Goal: Task Accomplishment & Management: Manage account settings

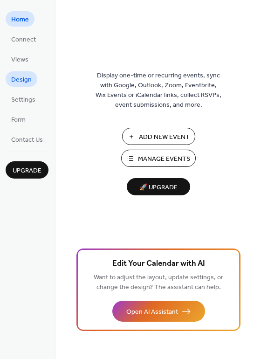
click at [21, 82] on span "Design" at bounding box center [21, 80] width 20 height 10
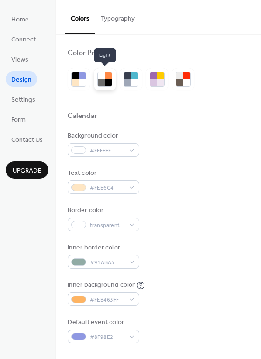
click at [102, 76] on div at bounding box center [101, 75] width 7 height 7
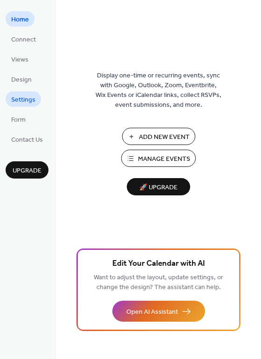
click at [24, 98] on span "Settings" at bounding box center [23, 100] width 24 height 10
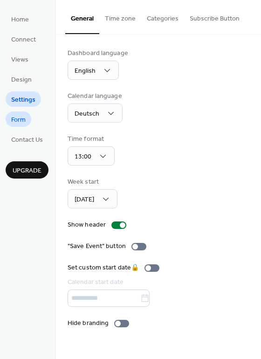
click at [20, 118] on span "Form" at bounding box center [18, 120] width 14 height 10
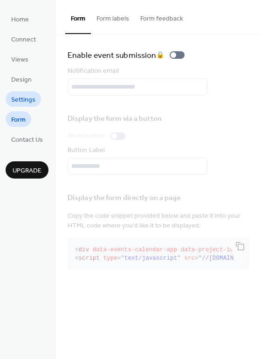
click at [19, 95] on span "Settings" at bounding box center [23, 100] width 24 height 10
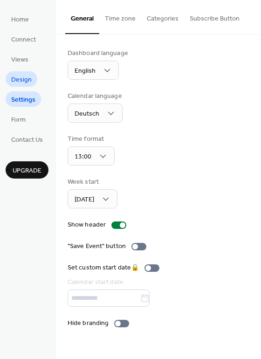
click at [23, 81] on span "Design" at bounding box center [21, 80] width 20 height 10
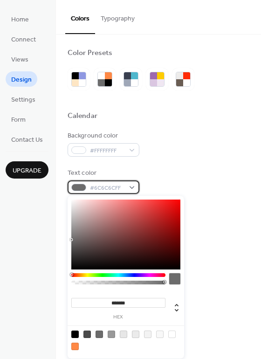
click at [86, 183] on div "#6C6C6CFF" at bounding box center [104, 187] width 72 height 14
click at [80, 274] on div at bounding box center [118, 275] width 94 height 4
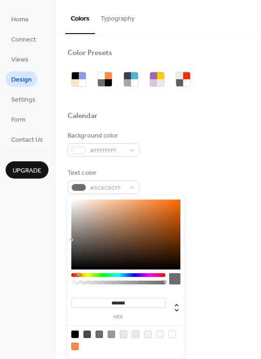
click at [78, 273] on div at bounding box center [118, 275] width 94 height 4
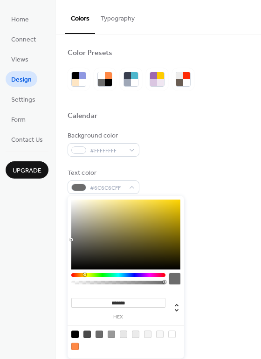
click at [84, 273] on div at bounding box center [118, 275] width 94 height 4
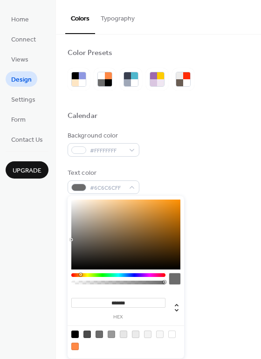
click at [80, 273] on div at bounding box center [118, 275] width 94 height 4
click at [156, 174] on div "Text color #6C6C6CFF" at bounding box center [159, 181] width 182 height 26
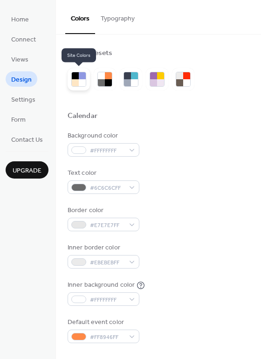
click at [75, 79] on div at bounding box center [75, 82] width 7 height 7
click at [74, 75] on div at bounding box center [75, 75] width 7 height 7
click at [75, 75] on div at bounding box center [75, 75] width 7 height 7
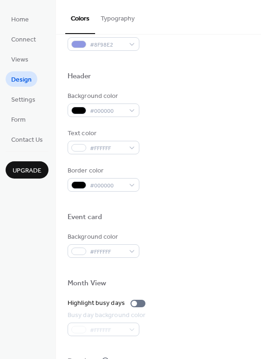
scroll to position [398, 0]
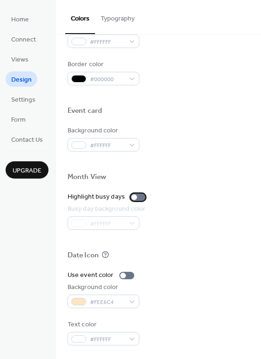
click at [139, 197] on div at bounding box center [137, 196] width 15 height 7
click at [133, 197] on div at bounding box center [137, 196] width 15 height 7
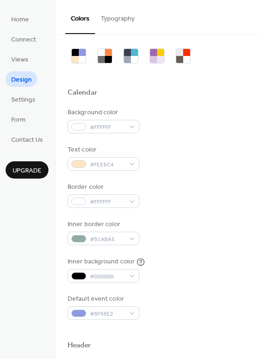
scroll to position [0, 0]
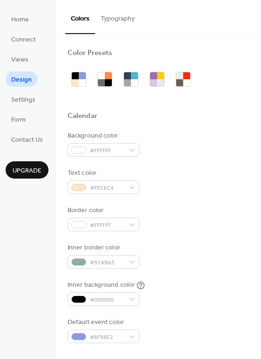
click at [113, 18] on button "Typography" at bounding box center [117, 16] width 45 height 33
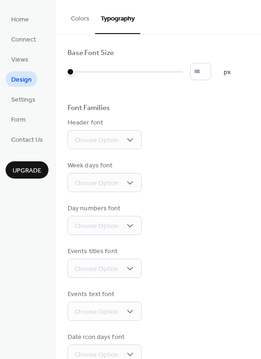
click at [80, 20] on button "Colors" at bounding box center [80, 16] width 30 height 33
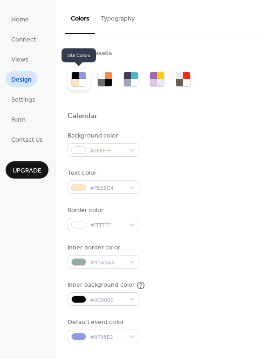
click at [76, 82] on div at bounding box center [75, 82] width 7 height 7
click at [105, 79] on div at bounding box center [108, 82] width 7 height 7
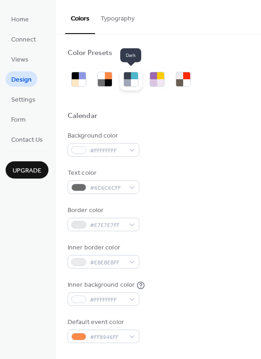
click at [129, 80] on div at bounding box center [127, 82] width 7 height 7
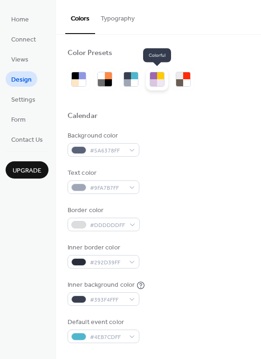
click at [157, 78] on div at bounding box center [160, 75] width 7 height 7
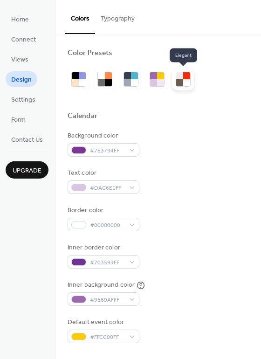
click at [184, 79] on div at bounding box center [186, 82] width 7 height 7
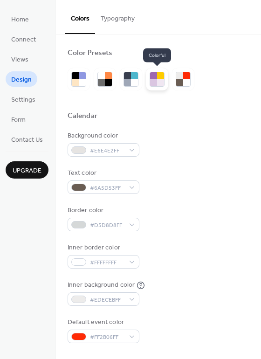
click at [157, 77] on div at bounding box center [160, 75] width 7 height 7
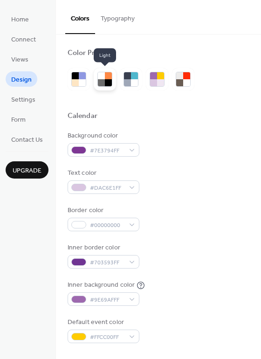
click at [102, 80] on div at bounding box center [101, 82] width 7 height 7
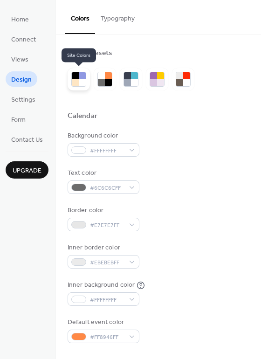
click at [73, 78] on div at bounding box center [75, 75] width 7 height 7
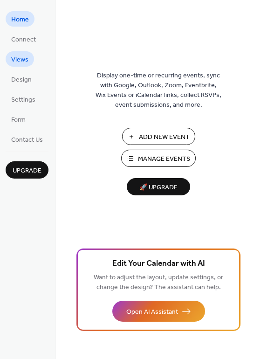
click at [21, 59] on span "Views" at bounding box center [19, 60] width 17 height 10
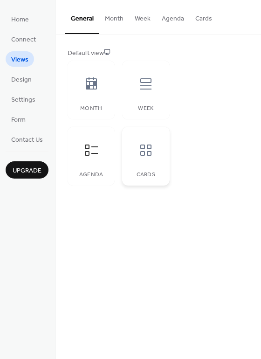
click at [149, 148] on icon at bounding box center [145, 149] width 11 height 11
click at [92, 149] on icon at bounding box center [91, 150] width 15 height 15
click at [17, 78] on span "Design" at bounding box center [21, 80] width 20 height 10
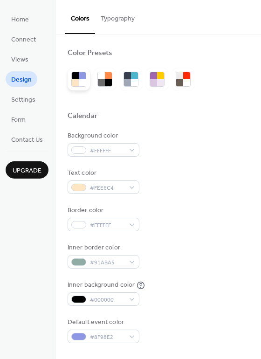
click at [78, 75] on div at bounding box center [75, 75] width 7 height 7
click at [100, 80] on div at bounding box center [101, 82] width 7 height 7
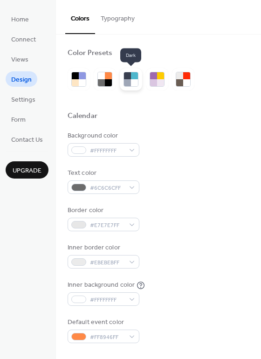
click at [125, 79] on div at bounding box center [127, 82] width 7 height 7
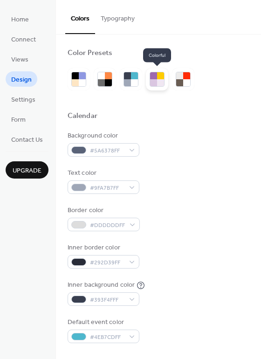
click at [158, 78] on div at bounding box center [160, 75] width 7 height 7
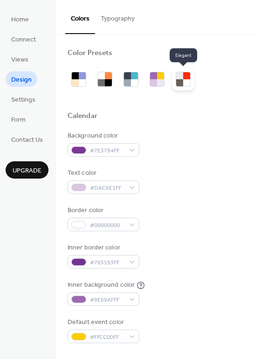
click at [183, 78] on div at bounding box center [186, 75] width 7 height 7
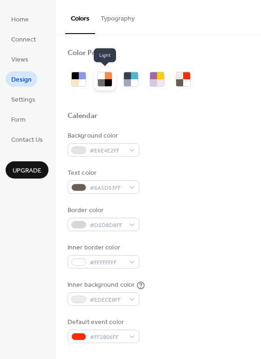
click at [108, 77] on div at bounding box center [108, 75] width 7 height 7
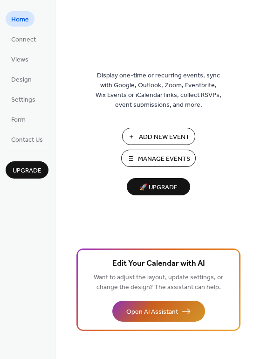
click at [157, 313] on span "Open AI Assistant" at bounding box center [152, 312] width 52 height 10
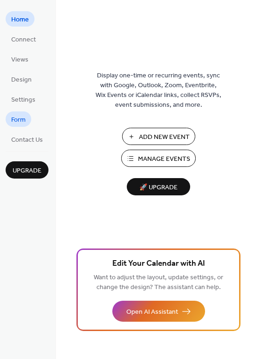
click at [20, 120] on span "Form" at bounding box center [18, 120] width 14 height 10
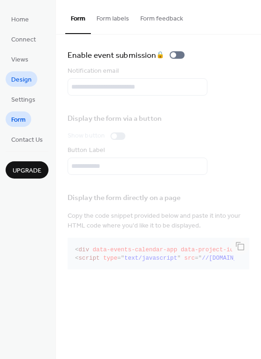
click at [19, 80] on span "Design" at bounding box center [21, 80] width 20 height 10
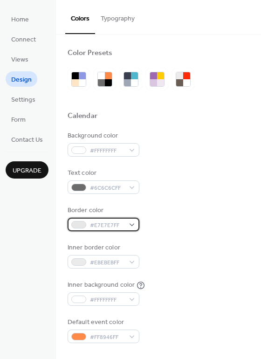
click at [134, 224] on div "#E7E7E7FF" at bounding box center [104, 225] width 72 height 14
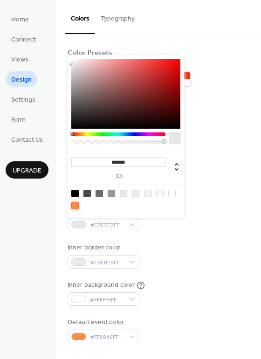
click at [73, 203] on div at bounding box center [74, 205] width 7 height 7
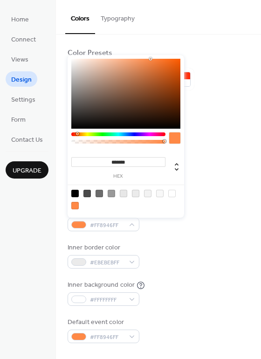
click at [177, 136] on div at bounding box center [174, 137] width 11 height 11
click at [174, 167] on icon at bounding box center [176, 166] width 11 height 11
click at [176, 163] on icon at bounding box center [177, 167] width 4 height 8
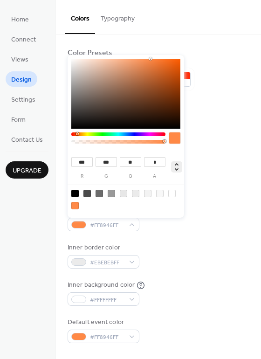
type input "**"
type input "****"
type input "***"
click at [177, 134] on div at bounding box center [174, 137] width 11 height 11
click at [225, 167] on div "Background color #FFFFFFFF Text color #6C6C6CFF Border color #FF8946FF Inner bo…" at bounding box center [159, 237] width 182 height 212
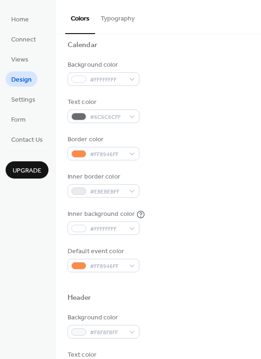
scroll to position [84, 0]
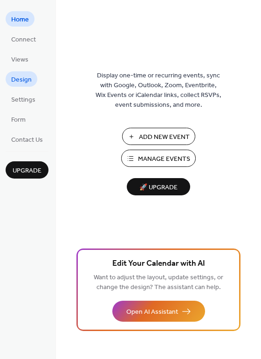
click at [24, 79] on span "Design" at bounding box center [21, 80] width 20 height 10
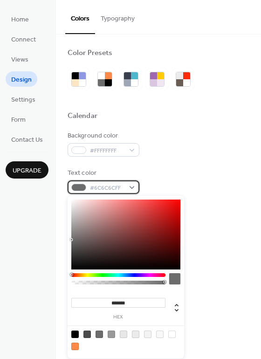
click at [129, 188] on div "#6C6C6CFF" at bounding box center [104, 187] width 72 height 14
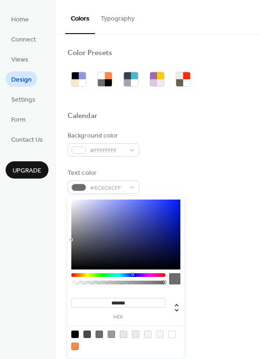
click at [132, 275] on div at bounding box center [118, 275] width 94 height 4
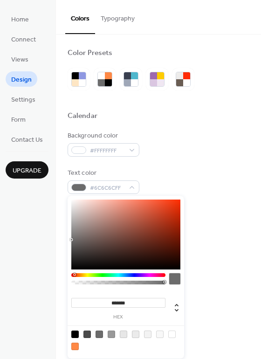
click at [74, 273] on div at bounding box center [118, 275] width 94 height 4
click at [131, 187] on div "#6C6C6CFF" at bounding box center [104, 187] width 72 height 14
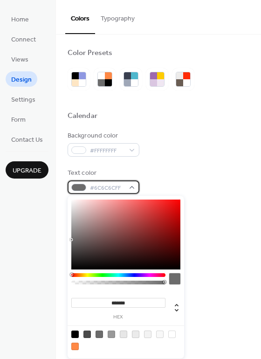
click at [131, 187] on div "#6C6C6CFF" at bounding box center [104, 187] width 72 height 14
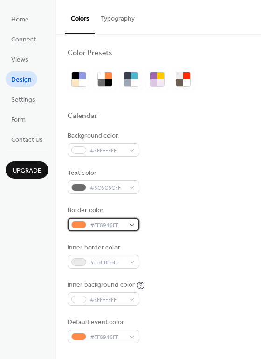
click at [131, 224] on div "#FF8946FF" at bounding box center [104, 225] width 72 height 14
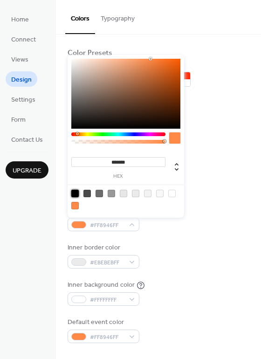
click at [73, 192] on div at bounding box center [74, 193] width 7 height 7
click at [121, 193] on div at bounding box center [123, 193] width 7 height 7
type input "*******"
click at [199, 171] on div "Text color #6C6C6CFF" at bounding box center [159, 181] width 182 height 26
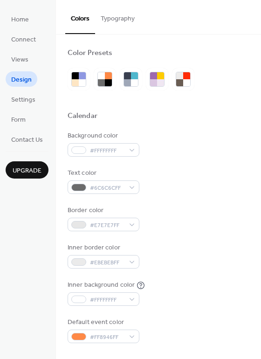
click at [207, 149] on div "Background color #FFFFFFFF" at bounding box center [159, 144] width 182 height 26
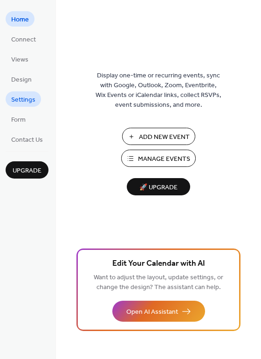
click at [21, 98] on span "Settings" at bounding box center [23, 100] width 24 height 10
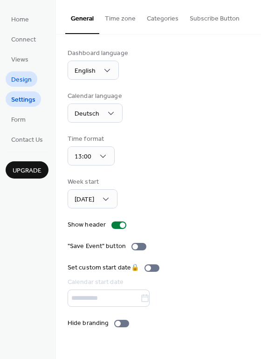
click at [29, 72] on link "Design" at bounding box center [22, 78] width 32 height 15
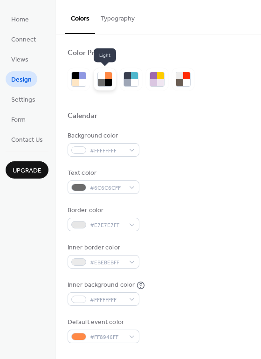
click at [102, 80] on div at bounding box center [101, 82] width 7 height 7
click at [101, 79] on div at bounding box center [101, 82] width 7 height 7
click at [131, 79] on div at bounding box center [134, 82] width 7 height 7
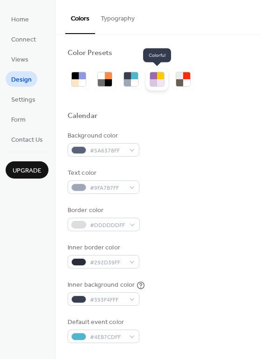
click at [157, 76] on div at bounding box center [160, 75] width 7 height 7
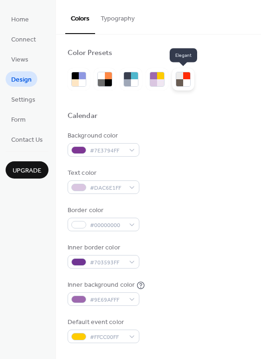
click at [182, 79] on div at bounding box center [179, 82] width 7 height 7
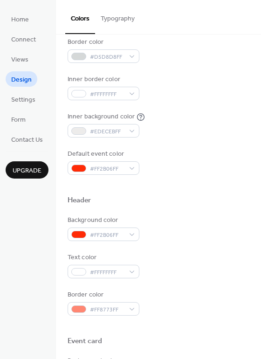
scroll to position [169, 0]
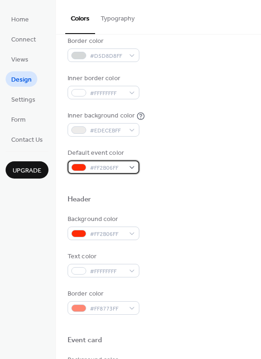
click at [129, 166] on div "#FF2B06FF" at bounding box center [104, 167] width 72 height 14
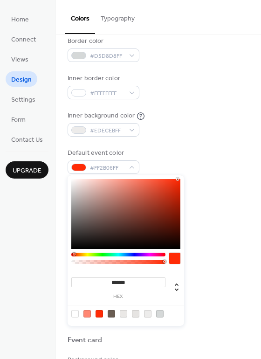
click at [175, 258] on div at bounding box center [174, 257] width 11 height 11
click at [86, 313] on div at bounding box center [86, 313] width 7 height 7
click at [99, 314] on div at bounding box center [98, 313] width 7 height 7
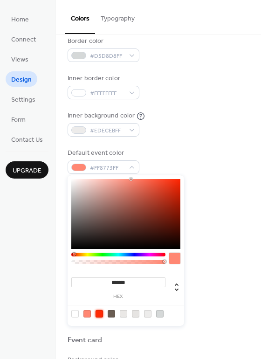
type input "*******"
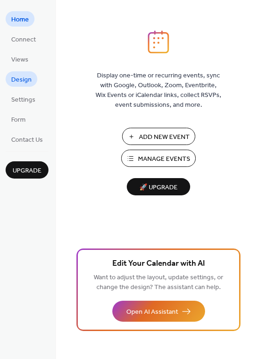
click at [17, 78] on span "Design" at bounding box center [21, 80] width 20 height 10
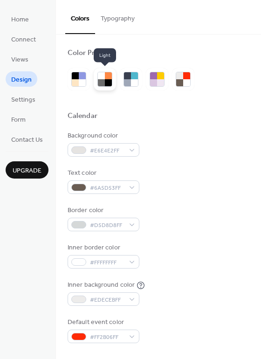
click at [106, 80] on div at bounding box center [108, 82] width 7 height 7
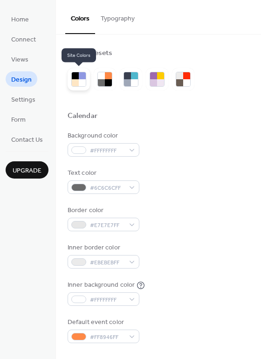
click at [77, 78] on div at bounding box center [75, 75] width 7 height 7
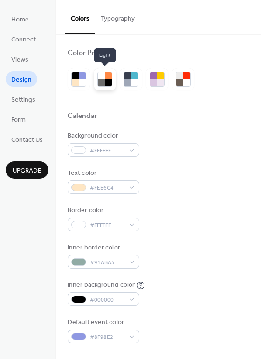
click at [103, 79] on div at bounding box center [101, 82] width 7 height 7
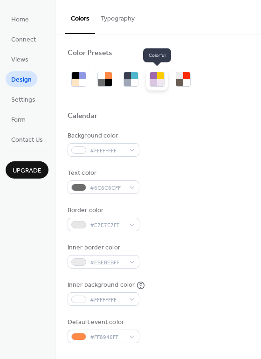
click at [158, 78] on div at bounding box center [160, 75] width 7 height 7
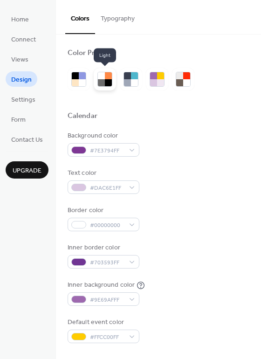
click at [108, 76] on div at bounding box center [108, 75] width 7 height 7
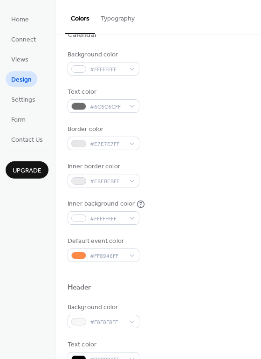
scroll to position [84, 0]
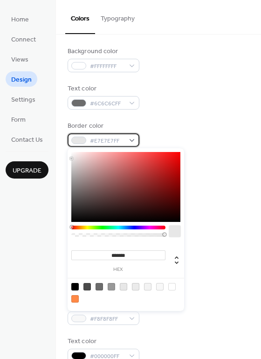
click at [133, 138] on div "#E7E7E7FF" at bounding box center [104, 140] width 72 height 14
click at [163, 226] on div at bounding box center [118, 227] width 94 height 4
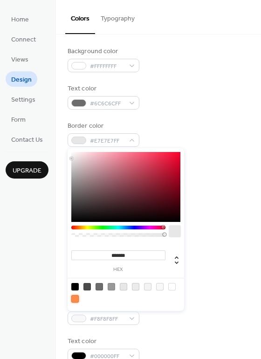
click at [75, 299] on div at bounding box center [74, 298] width 7 height 7
type input "*******"
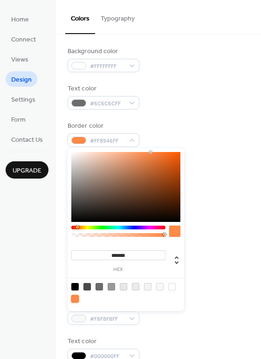
click at [75, 299] on div at bounding box center [74, 298] width 7 height 7
click at [184, 128] on div "Border color #FF8946FF" at bounding box center [159, 134] width 182 height 26
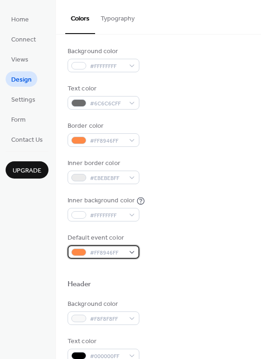
click at [126, 252] on div "#FF8946FF" at bounding box center [104, 252] width 72 height 14
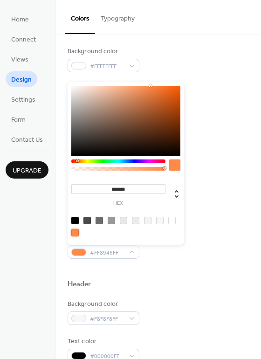
click at [75, 233] on div at bounding box center [74, 232] width 7 height 7
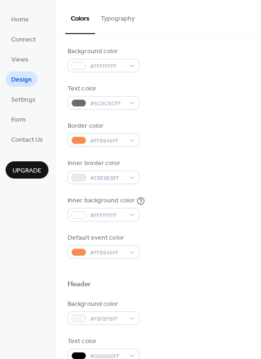
click at [190, 242] on div "Default event color #FF8946FF" at bounding box center [159, 246] width 182 height 26
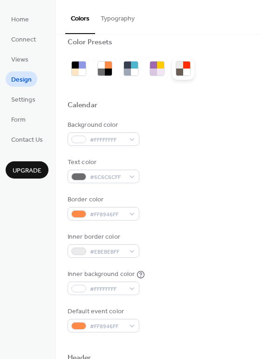
scroll to position [0, 0]
